Goal: Navigation & Orientation: Locate item on page

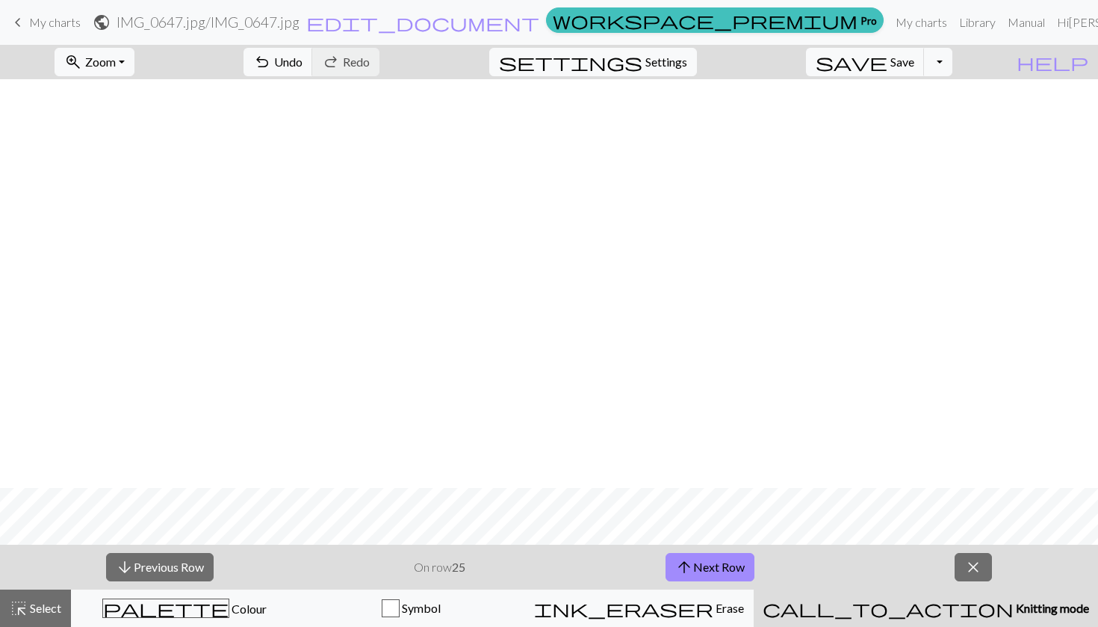
scroll to position [408, 0]
click at [173, 568] on button "arrow_downward Previous Row" at bounding box center [160, 567] width 108 height 28
click at [172, 556] on button "arrow_downward Previous Row" at bounding box center [160, 567] width 108 height 28
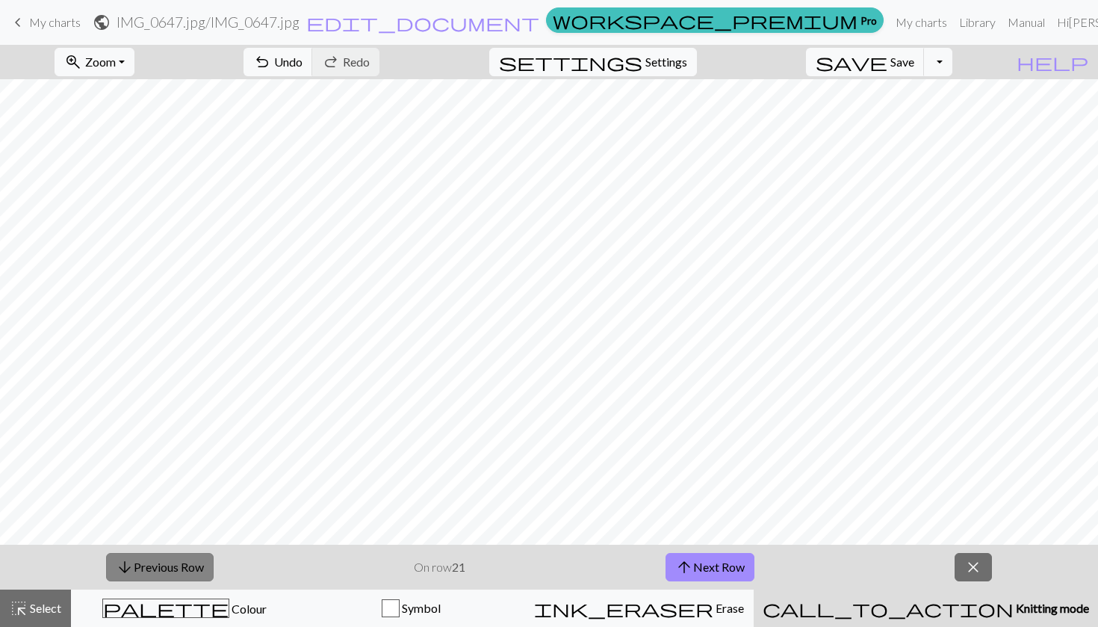
click at [150, 559] on button "arrow_downward Previous Row" at bounding box center [160, 567] width 108 height 28
click at [148, 566] on button "arrow_downward Previous Row" at bounding box center [160, 567] width 108 height 28
click at [148, 559] on button "arrow_downward Previous Row" at bounding box center [160, 567] width 108 height 28
click at [158, 563] on button "arrow_downward Previous Row" at bounding box center [160, 567] width 108 height 28
click at [149, 573] on button "arrow_downward Previous Row" at bounding box center [160, 567] width 108 height 28
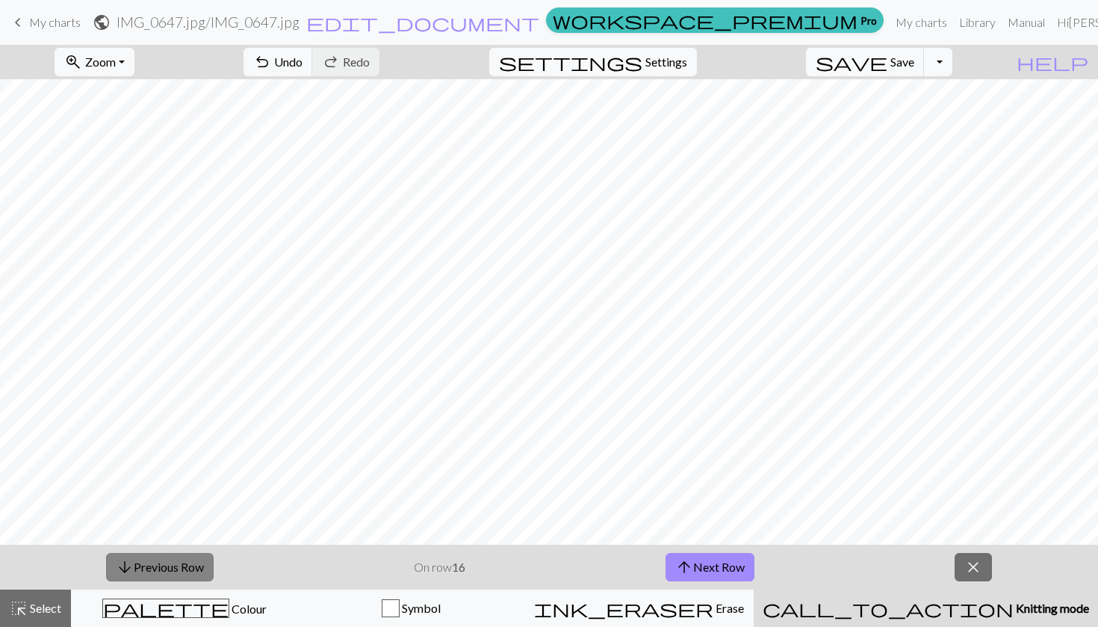
click at [152, 573] on button "arrow_downward Previous Row" at bounding box center [160, 567] width 108 height 28
click at [174, 573] on button "arrow_downward Previous Row" at bounding box center [160, 567] width 108 height 28
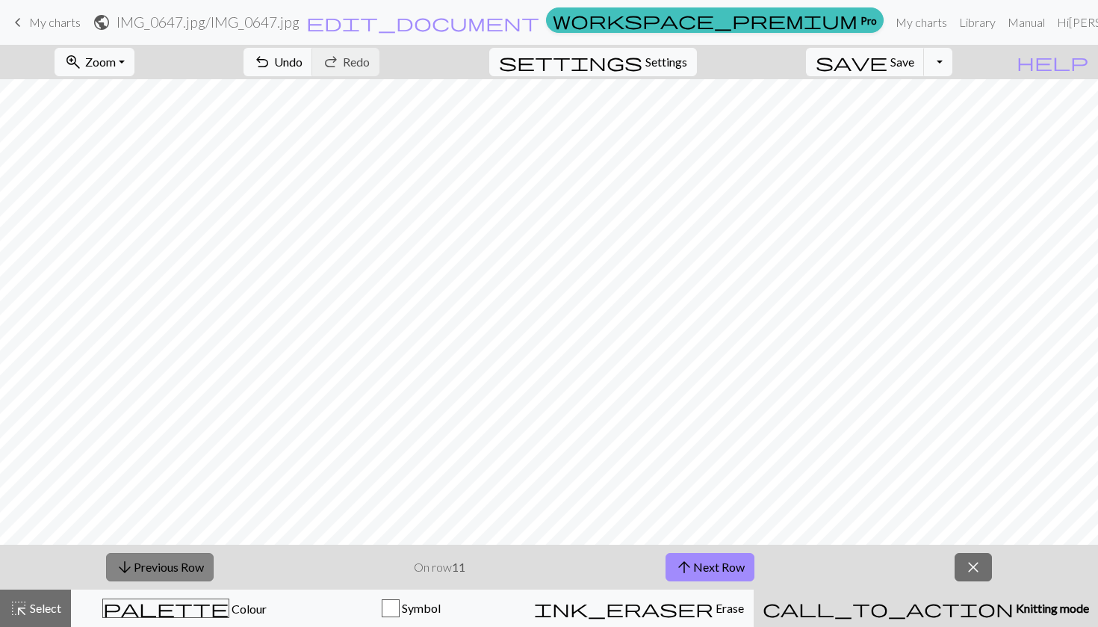
click at [174, 573] on button "arrow_downward Previous Row" at bounding box center [160, 567] width 108 height 28
click at [174, 573] on button "arrow_downward Previous Row" at bounding box center [161, 567] width 108 height 28
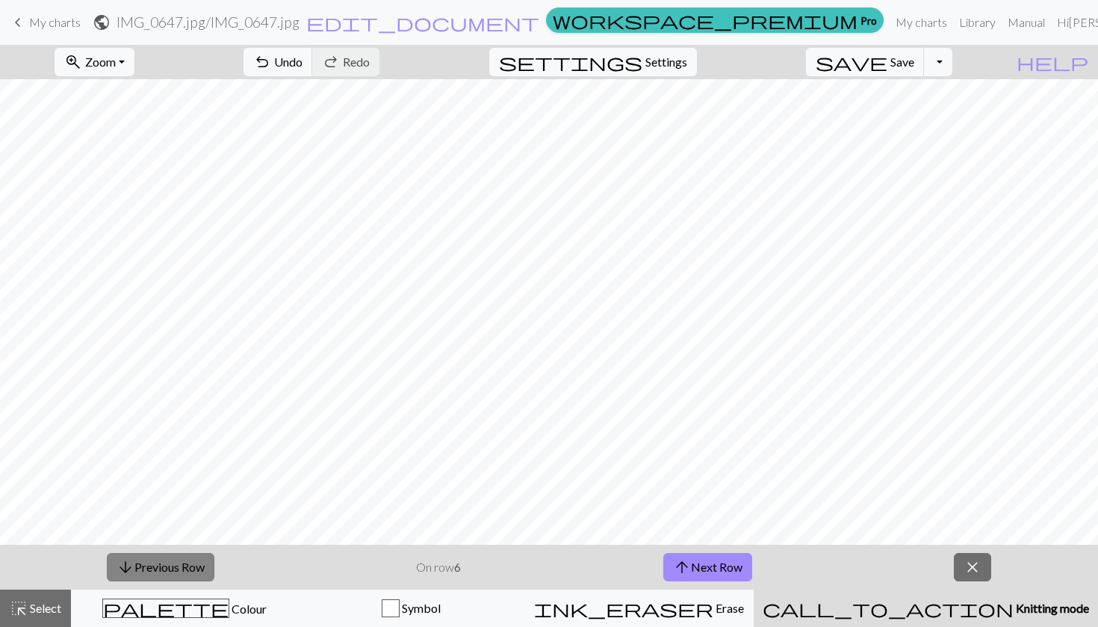
click at [174, 573] on button "arrow_downward Previous Row" at bounding box center [161, 567] width 108 height 28
click at [172, 568] on button "arrow_downward Previous Row" at bounding box center [161, 567] width 108 height 28
